Goal: Communication & Community: Answer question/provide support

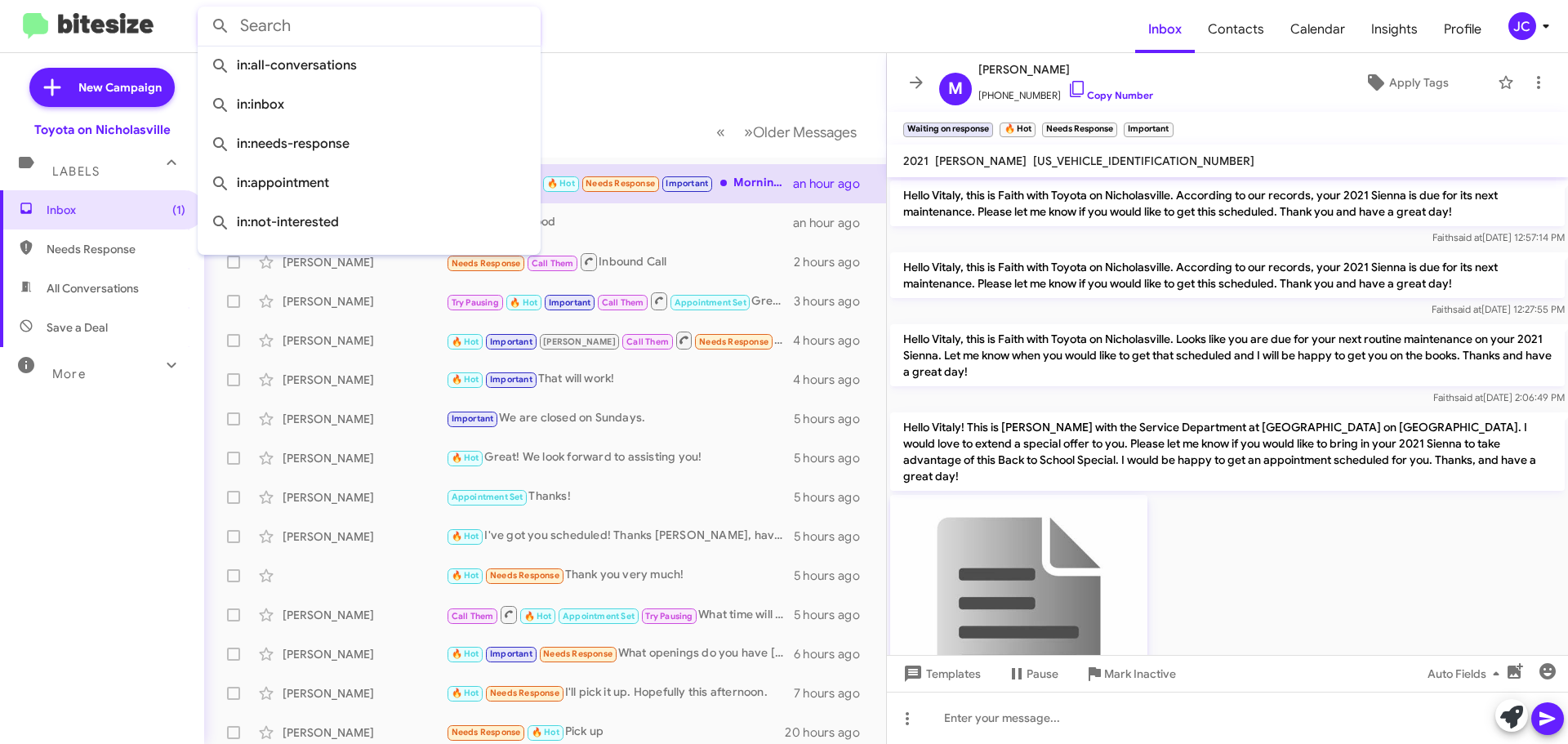
scroll to position [1355, 0]
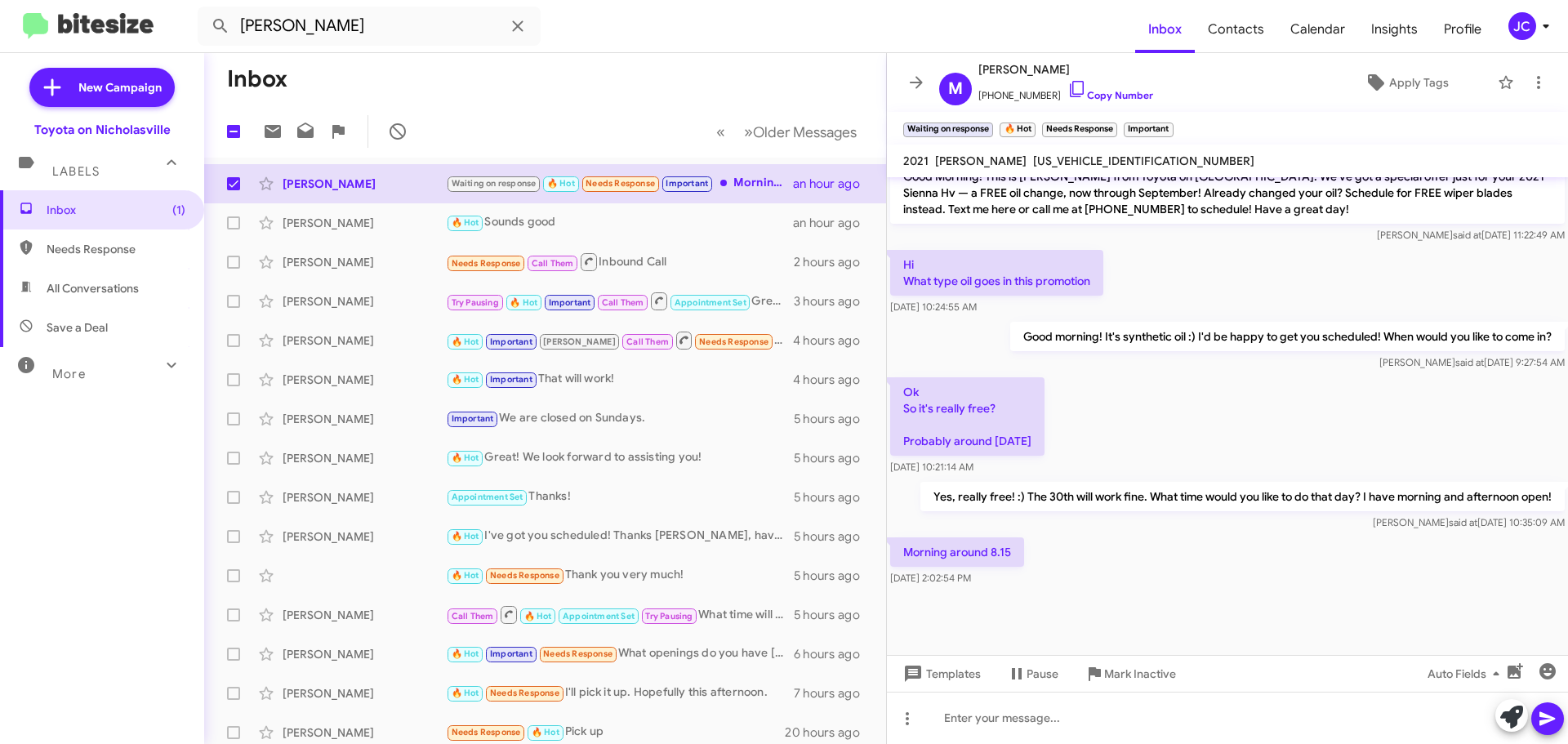
type input "[PERSON_NAME]"
click at [204, 10] on button at bounding box center [220, 26] width 32 height 32
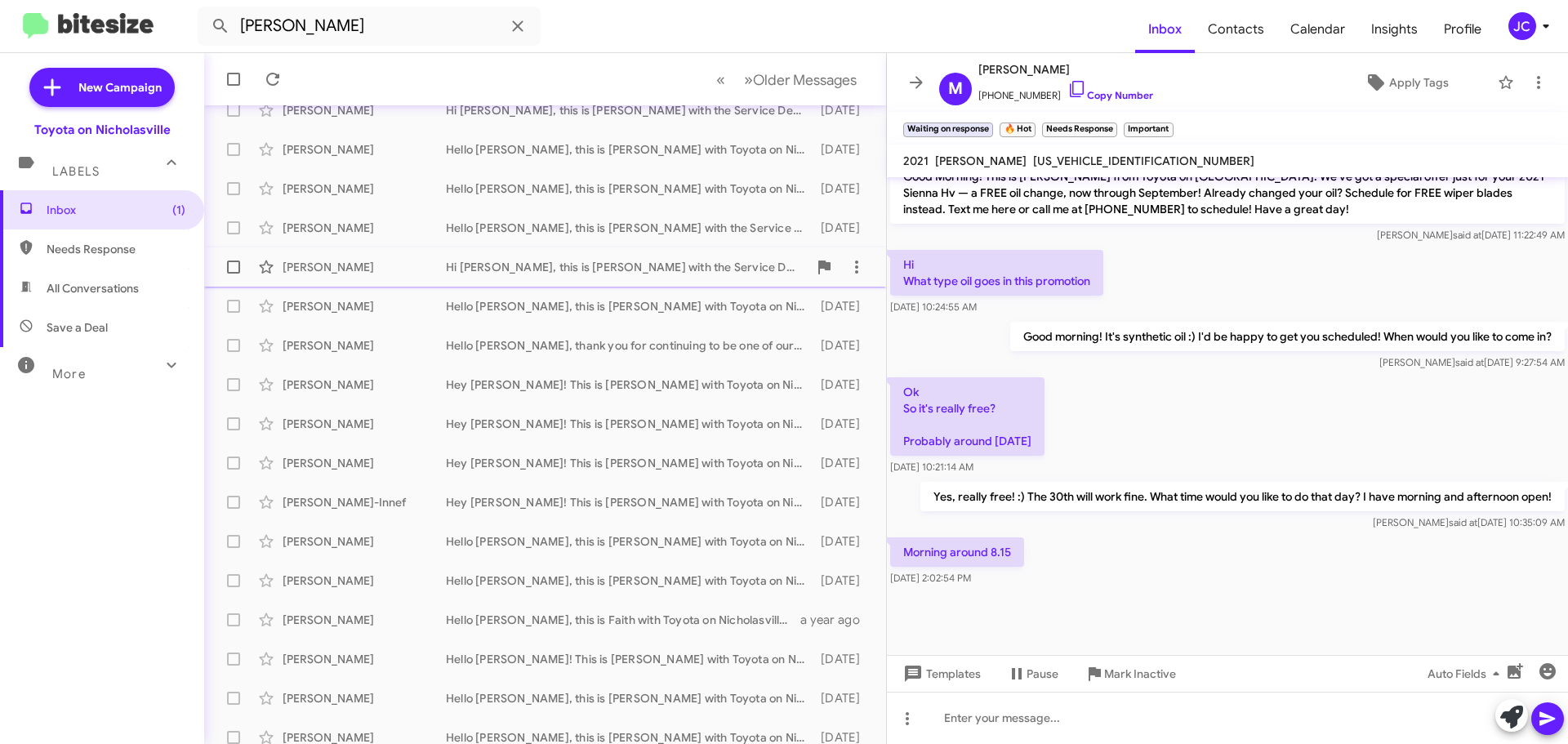
scroll to position [204, 0]
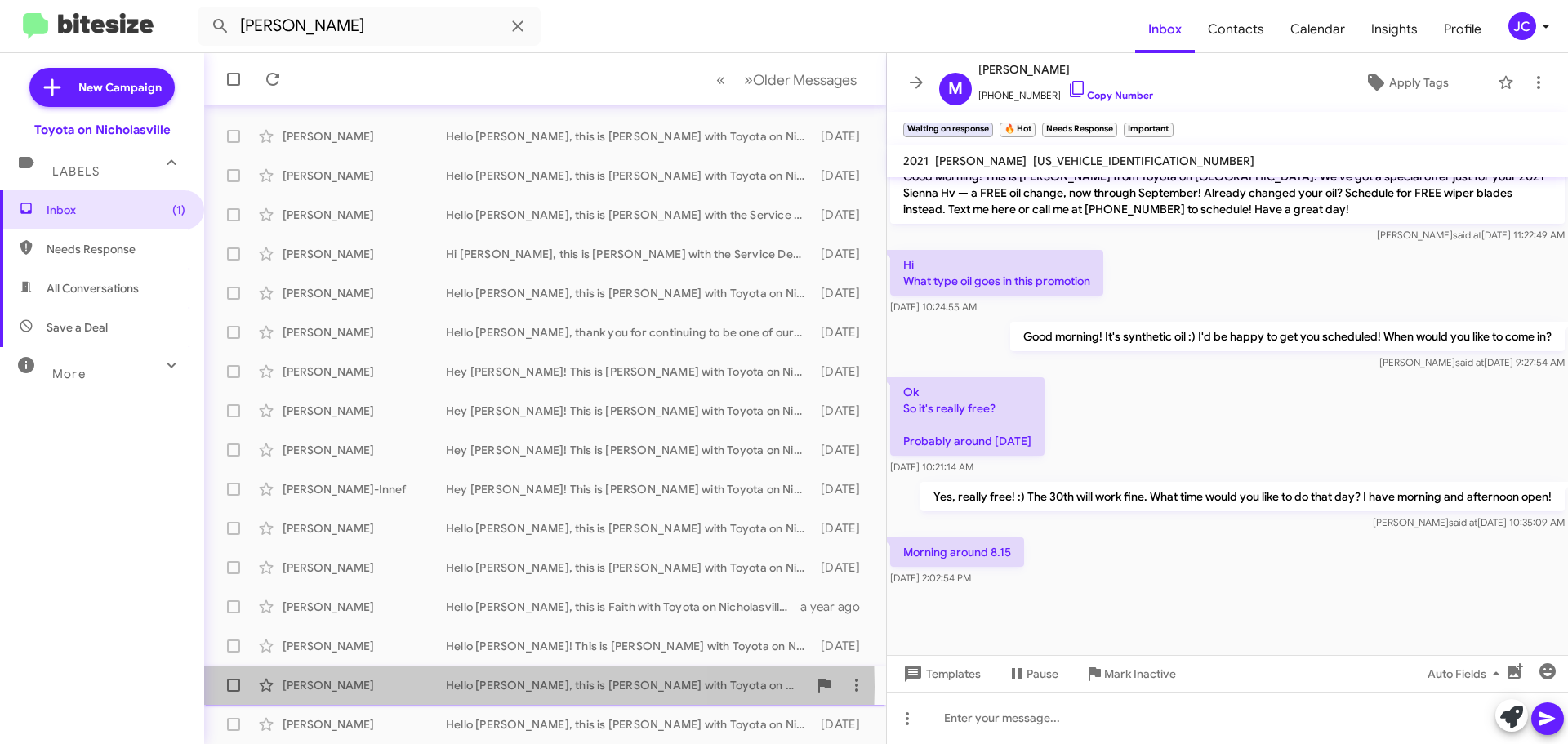
click at [375, 687] on div "[PERSON_NAME]" at bounding box center [364, 686] width 163 height 16
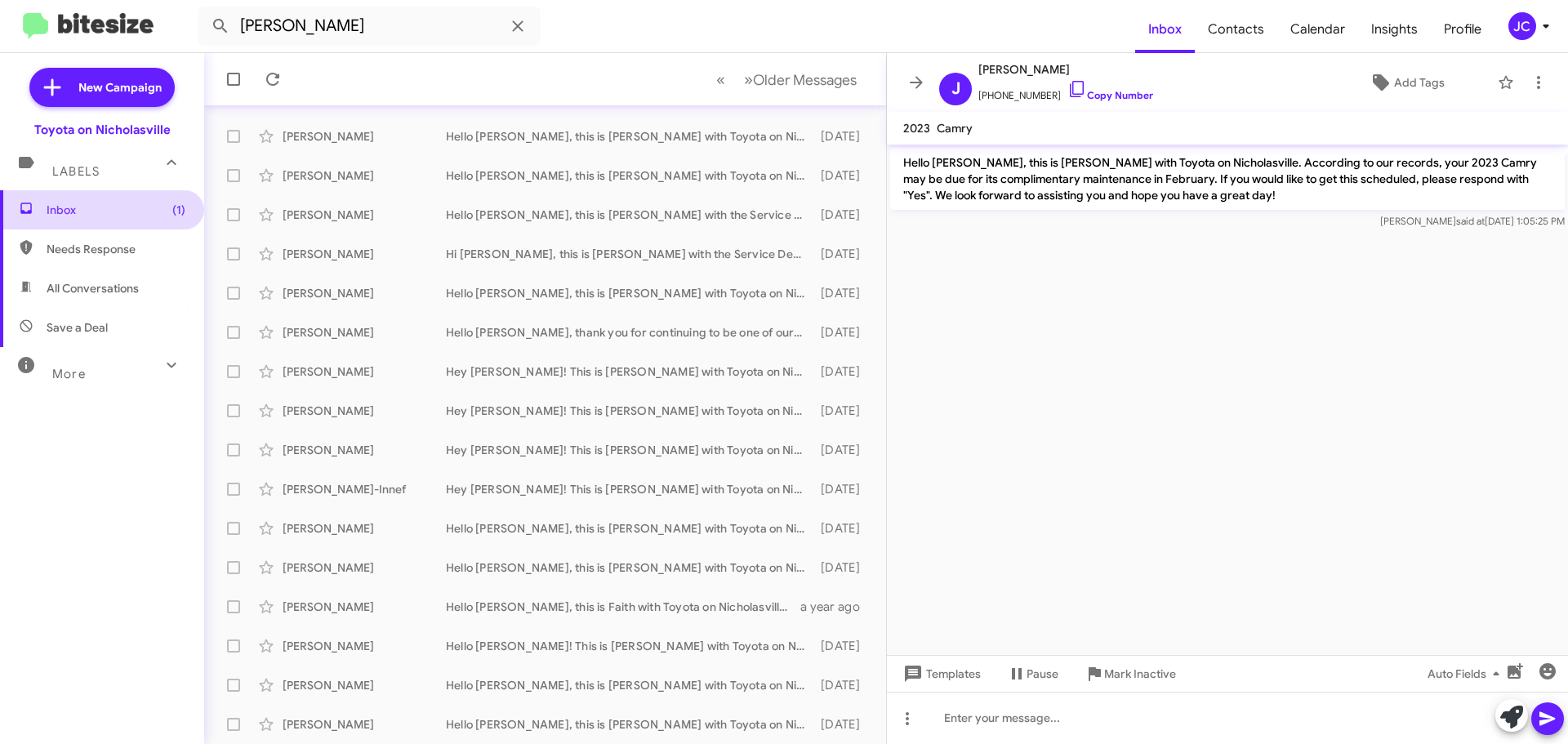
click at [135, 210] on span "Inbox (1)" at bounding box center [116, 210] width 139 height 16
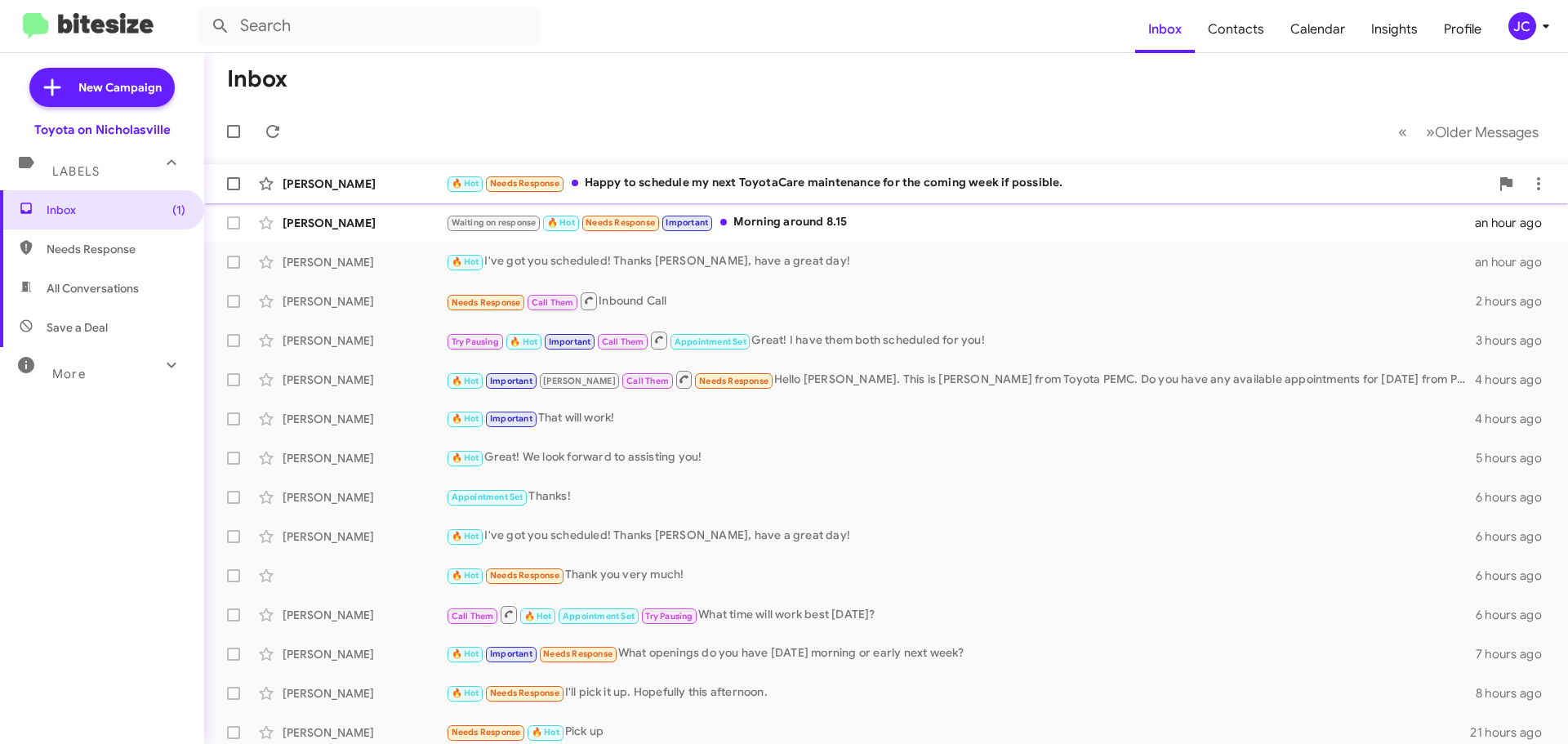
click at [370, 183] on div "[PERSON_NAME]" at bounding box center [364, 184] width 163 height 16
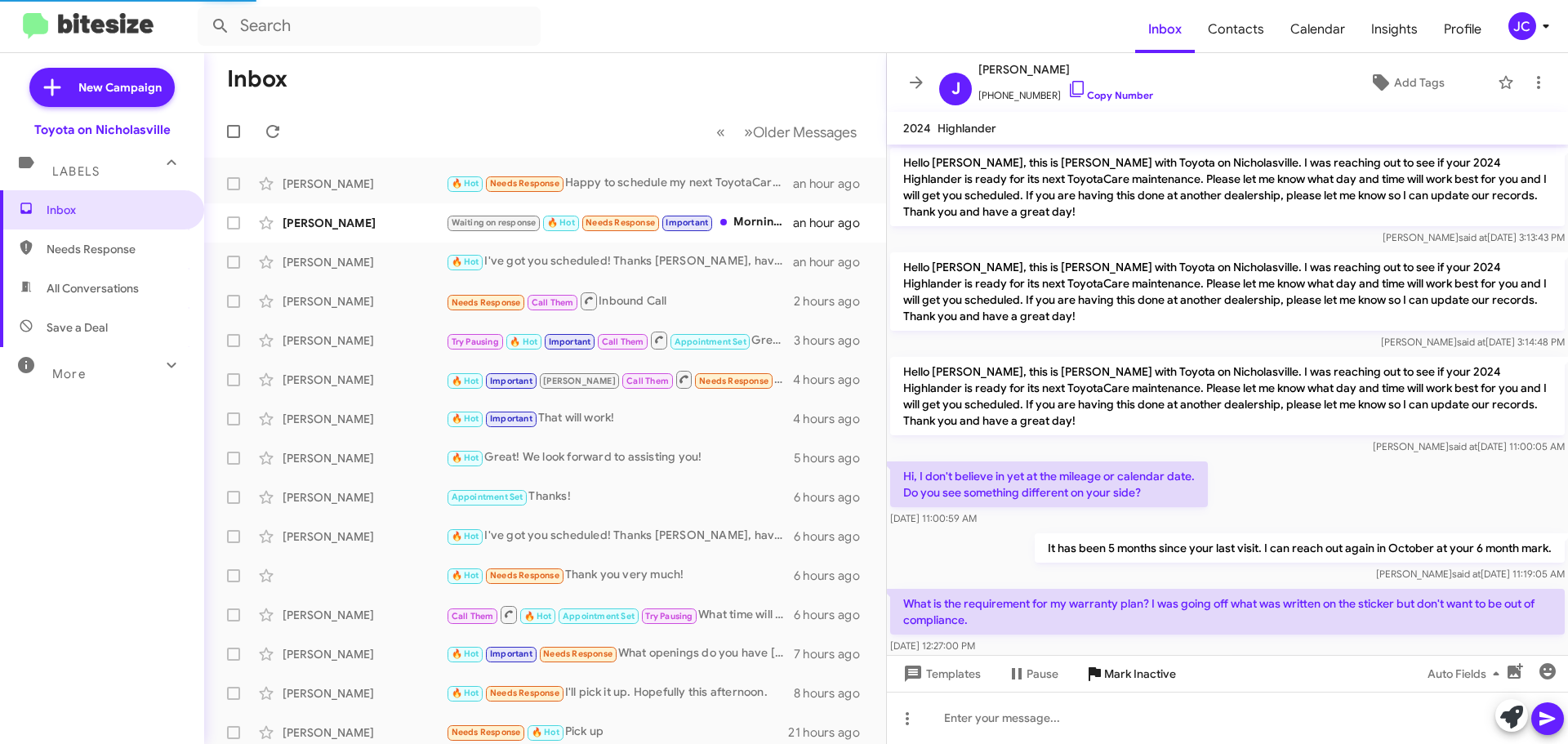
scroll to position [206, 0]
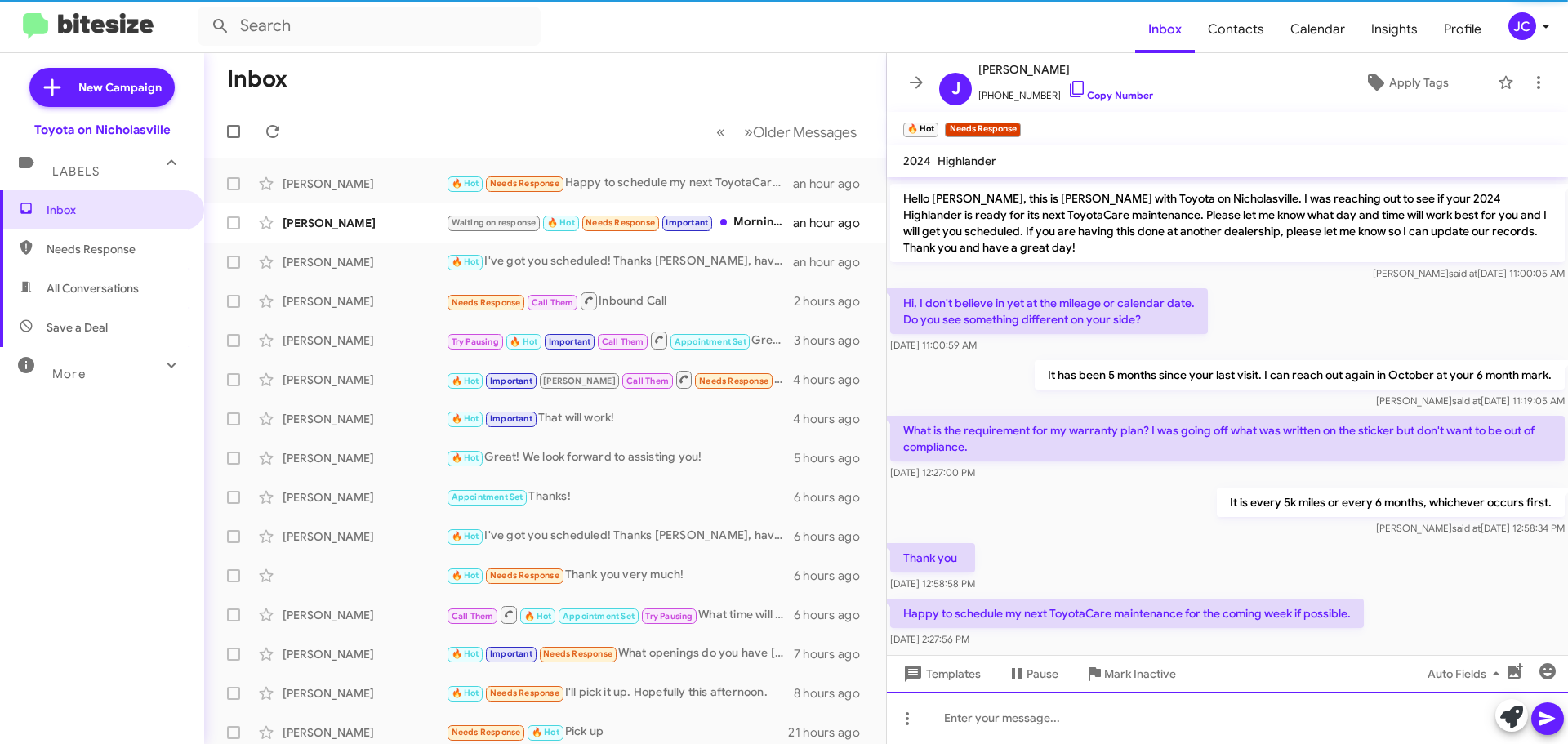
click at [1124, 703] on div at bounding box center [1228, 718] width 681 height 52
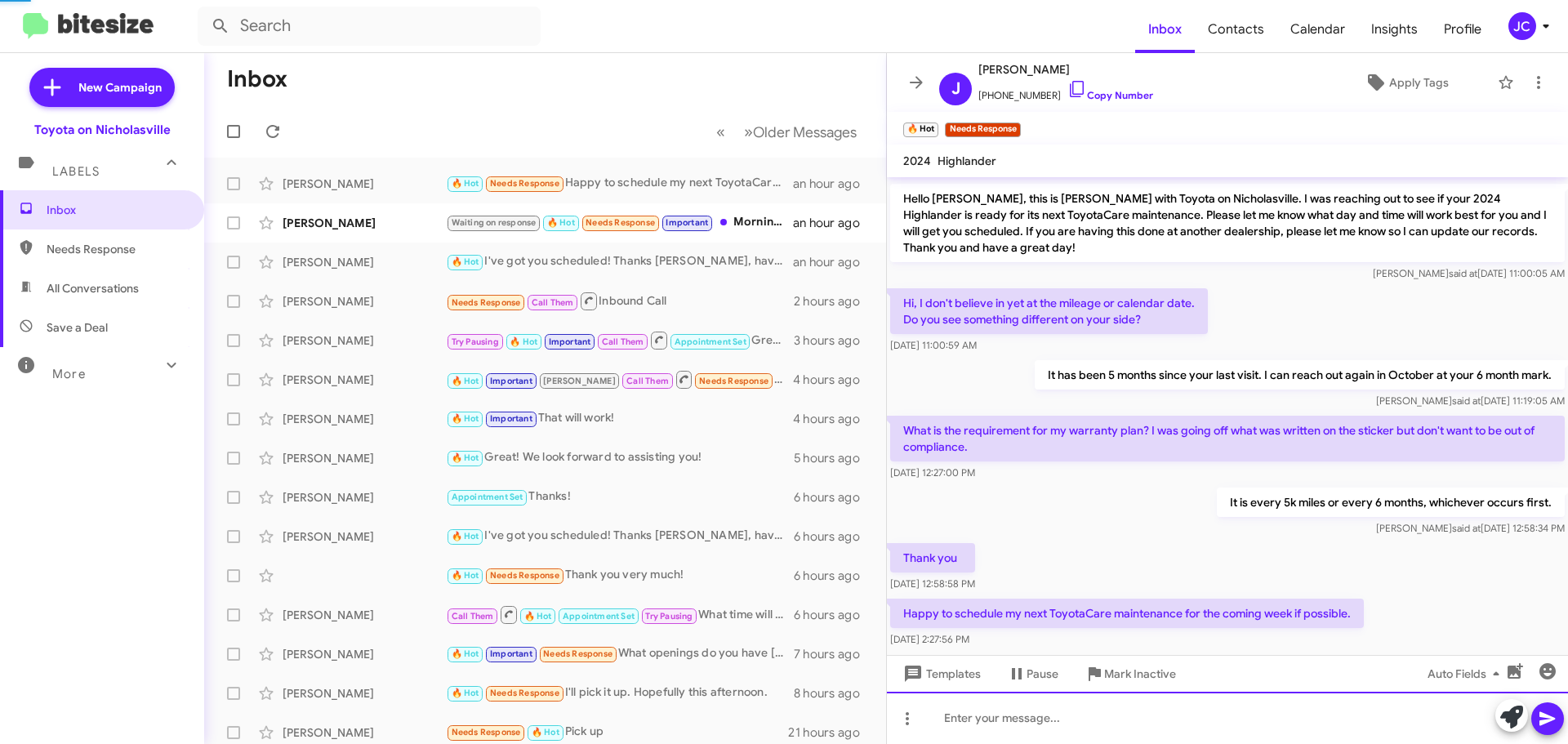
scroll to position [0, 0]
